Goal: Book appointment/travel/reservation

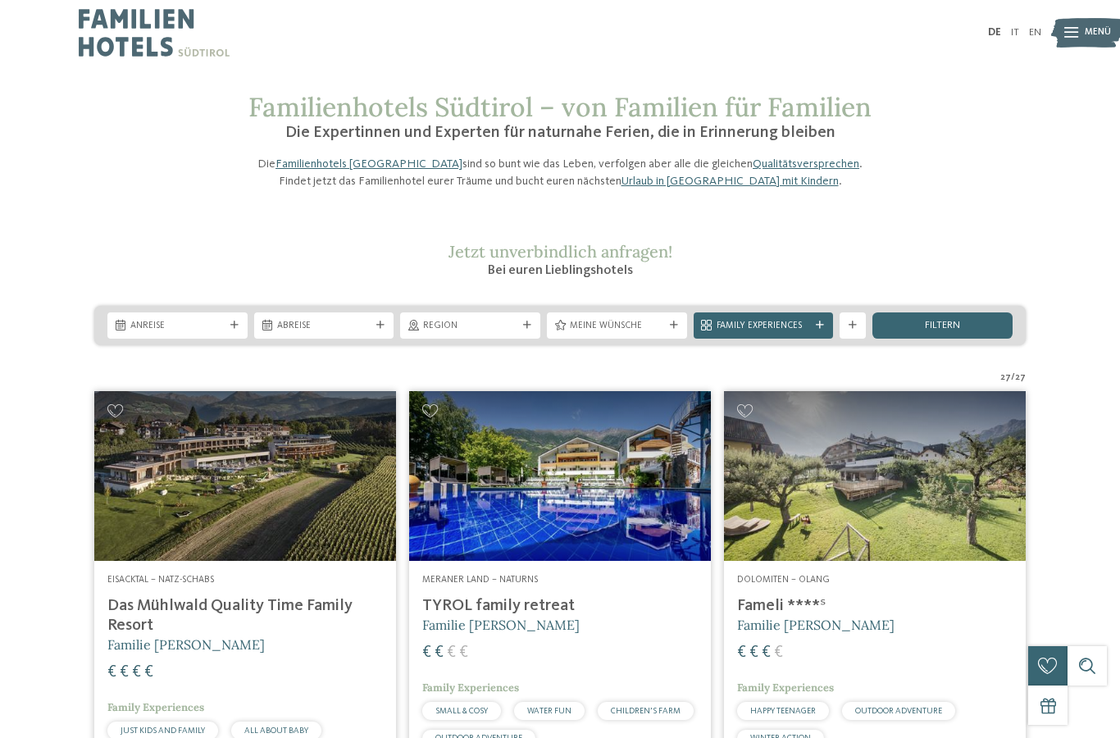
click at [141, 333] on span "Anreise" at bounding box center [177, 326] width 94 height 13
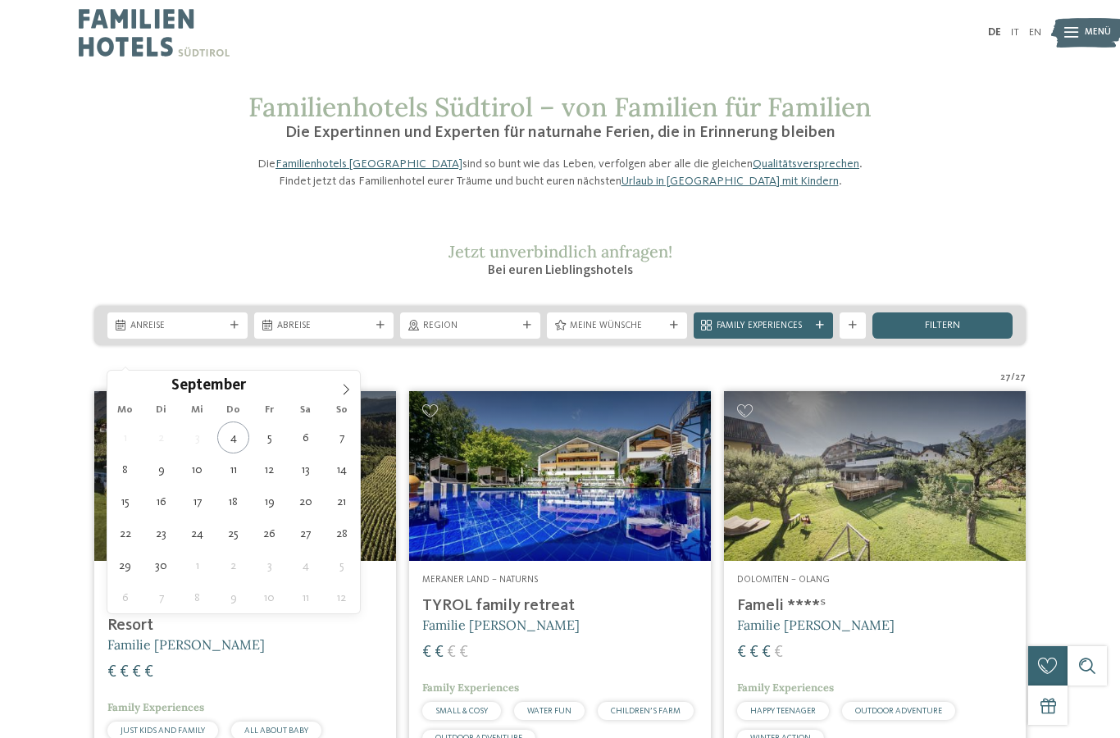
click at [345, 385] on icon at bounding box center [345, 389] width 11 height 11
click at [342, 391] on icon at bounding box center [345, 389] width 11 height 11
click at [340, 389] on icon at bounding box center [345, 389] width 11 height 11
type div "29.12.2025"
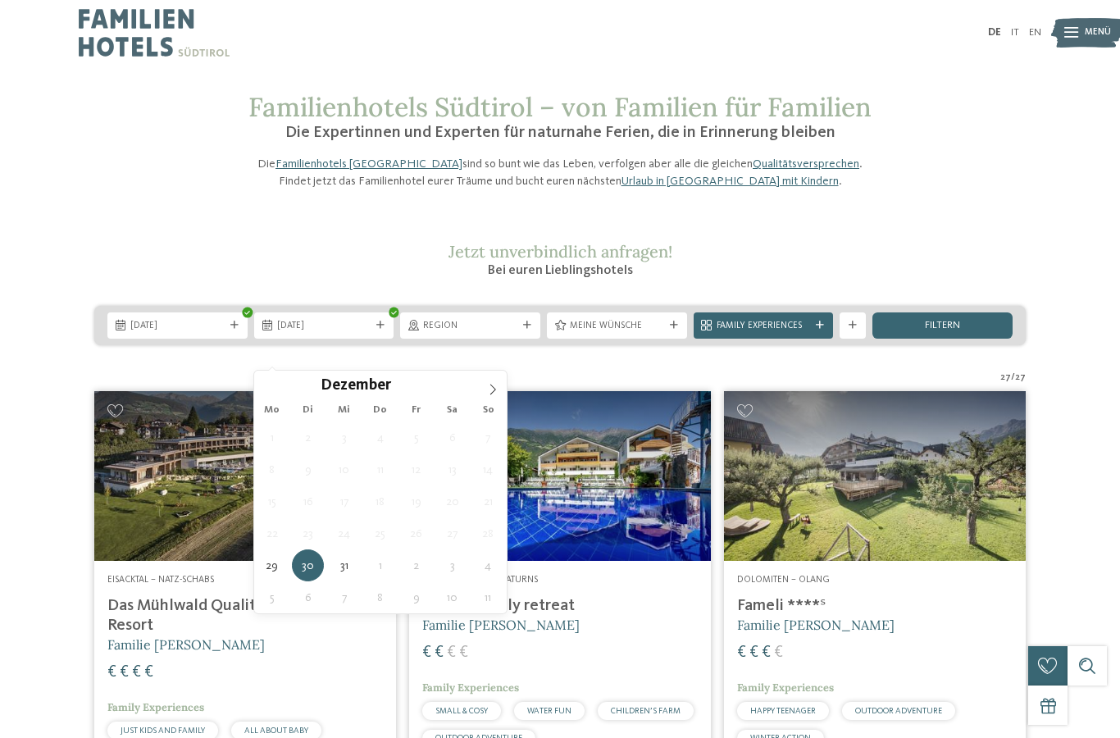
click at [492, 389] on icon at bounding box center [492, 389] width 11 height 11
type input "****"
type div "04.01.2026"
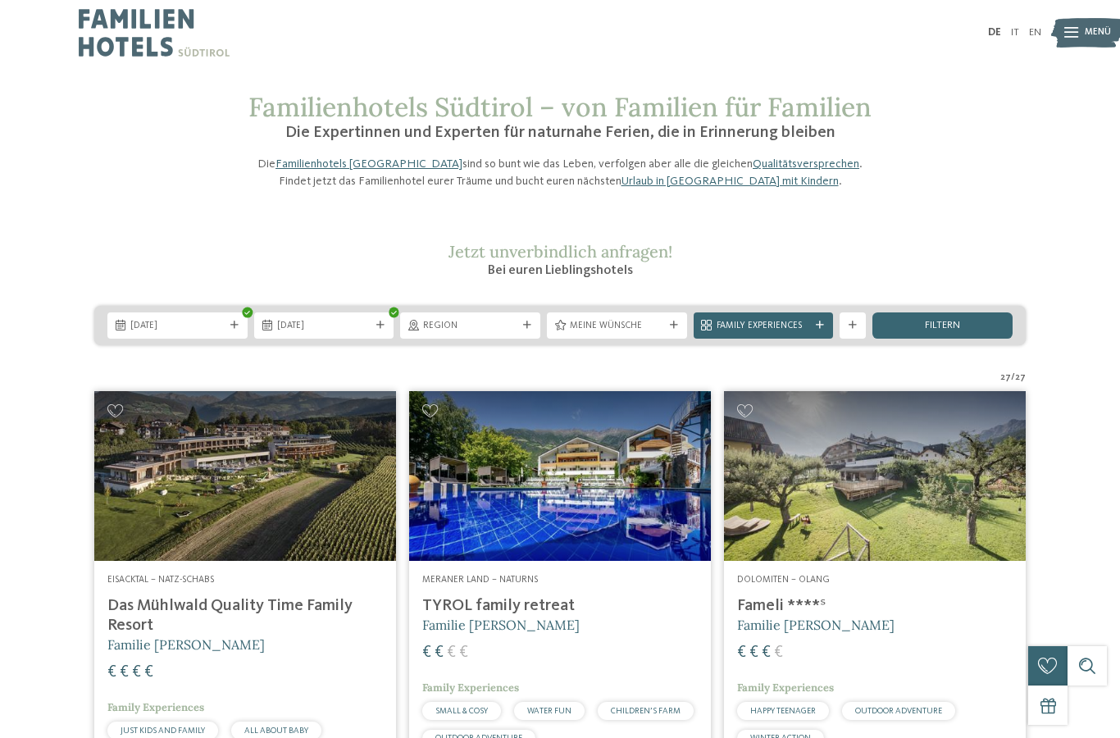
click at [908, 339] on div "filtern" at bounding box center [942, 325] width 140 height 26
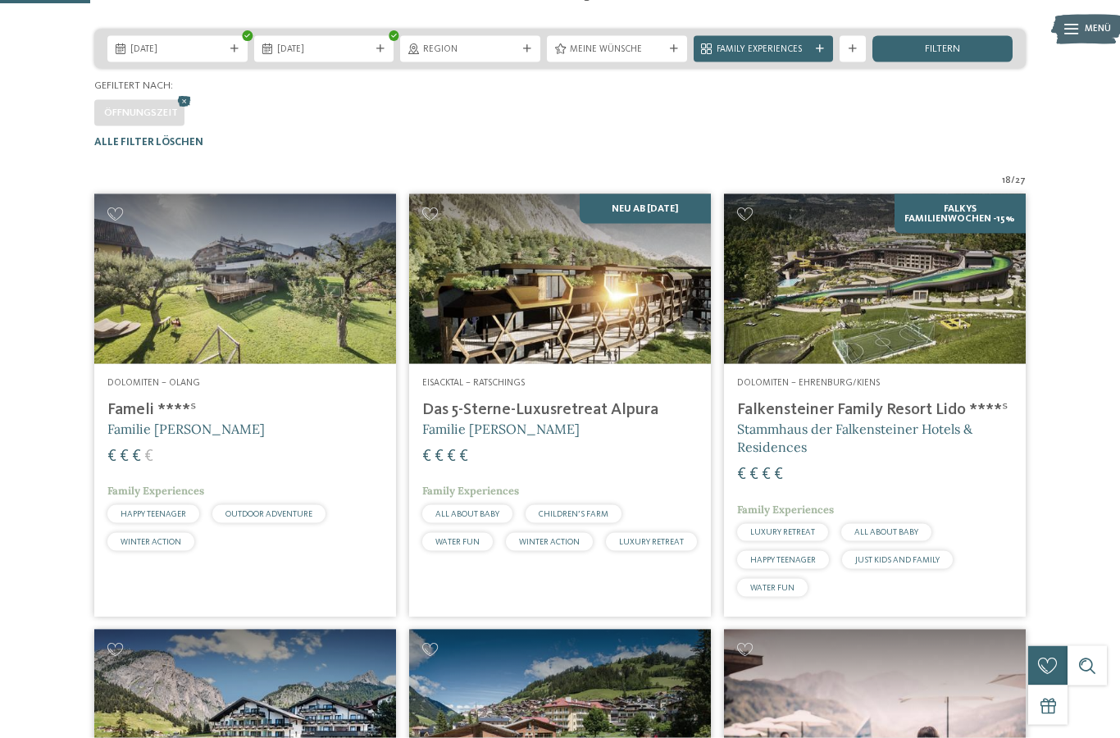
scroll to position [80, 0]
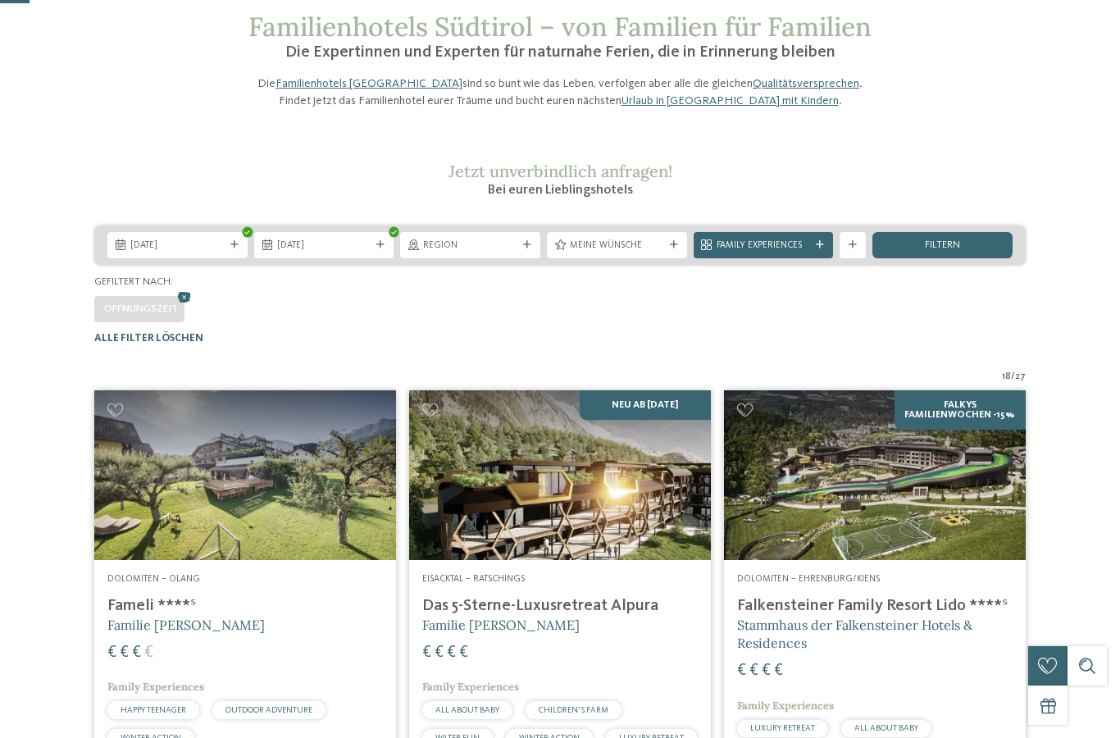
click at [582, 252] on span "Meine Wünsche" at bounding box center [617, 245] width 94 height 13
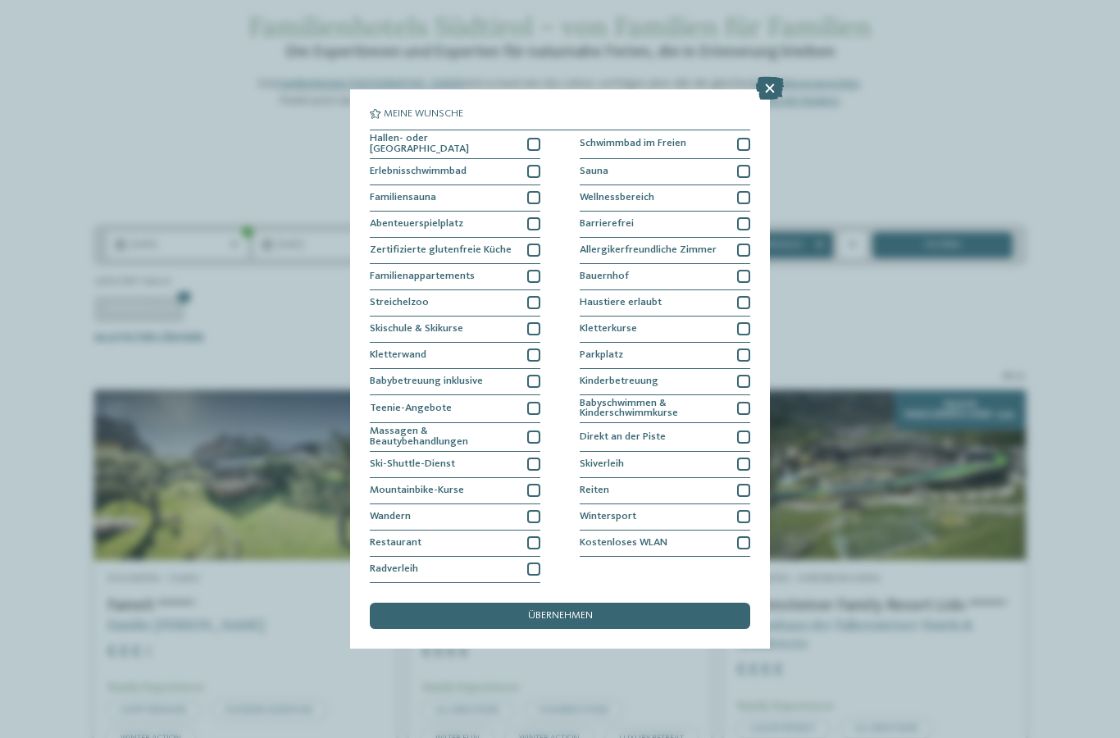
click at [534, 138] on div at bounding box center [533, 144] width 13 height 13
click at [532, 165] on div at bounding box center [533, 171] width 13 height 13
click at [748, 191] on div at bounding box center [743, 197] width 13 height 13
click at [533, 611] on span "übernehmen" at bounding box center [560, 616] width 65 height 11
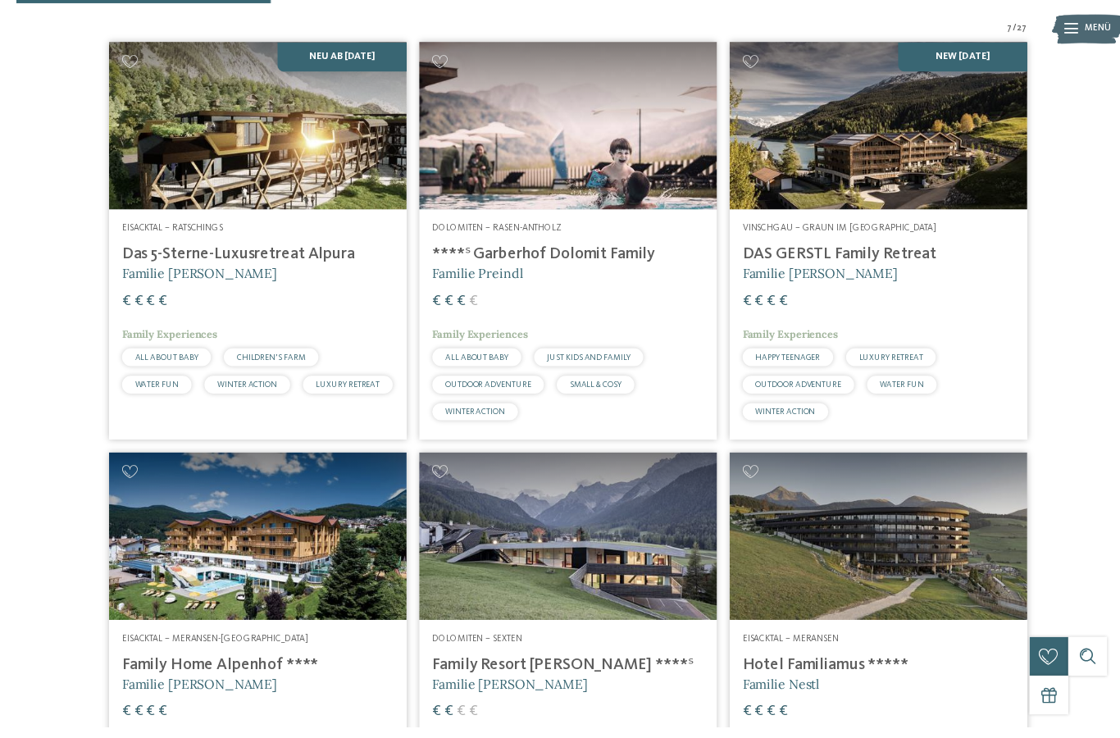
scroll to position [393, 0]
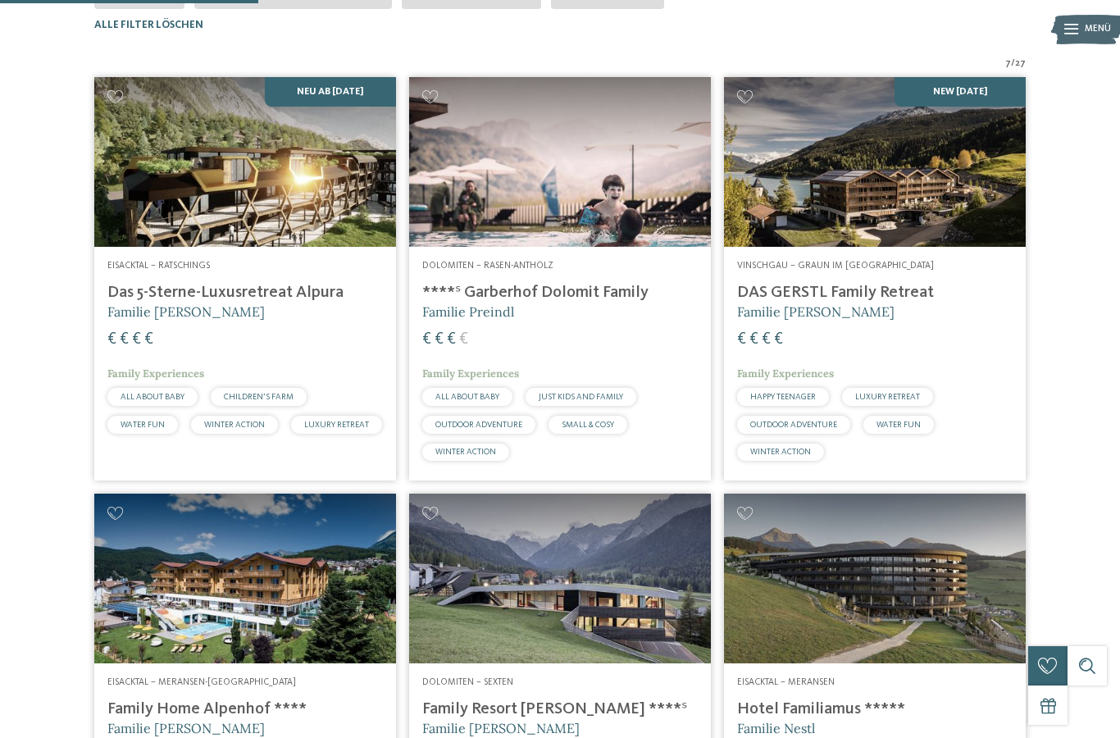
click at [143, 302] on h4 "Das 5-Sterne-Luxusretreat Alpura" at bounding box center [244, 293] width 275 height 20
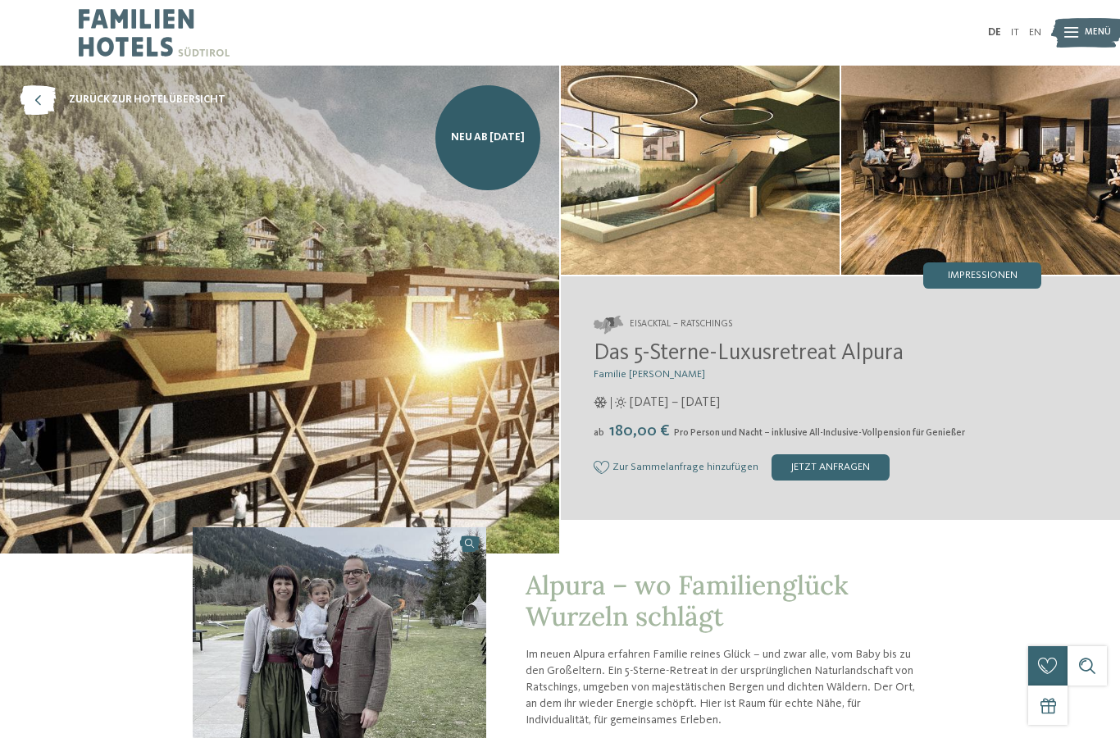
click at [991, 280] on span "Impressionen" at bounding box center [983, 275] width 70 height 11
